Goal: Information Seeking & Learning: Learn about a topic

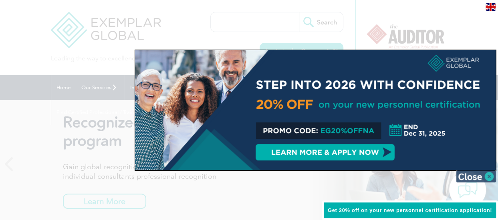
click at [468, 178] on img at bounding box center [476, 177] width 40 height 12
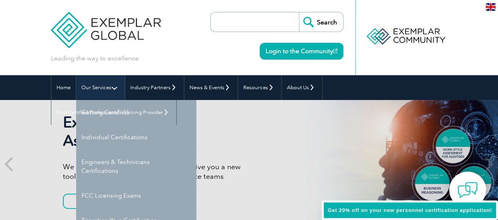
click at [84, 89] on link "Our Services" at bounding box center [100, 87] width 48 height 25
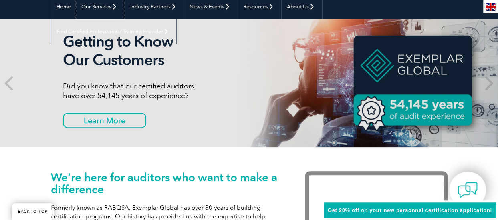
scroll to position [80, 0]
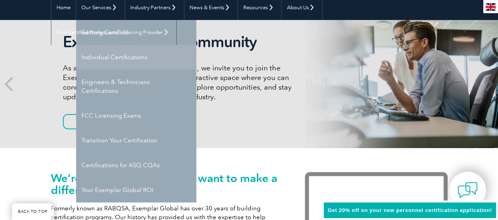
click at [84, 59] on link "Individual Certifications" at bounding box center [136, 57] width 120 height 25
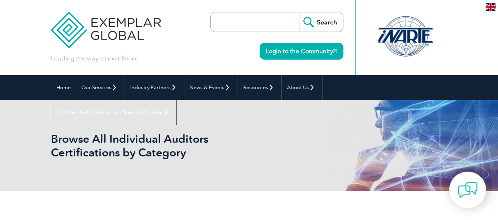
click at [84, 58] on p "Leading the way to excellence" at bounding box center [95, 58] width 88 height 9
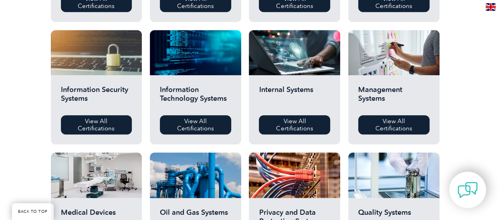
scroll to position [400, 0]
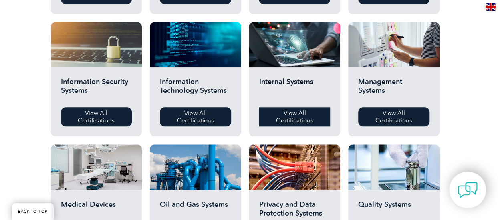
click at [304, 127] on link "View All Certifications" at bounding box center [294, 116] width 71 height 19
